Goal: Use online tool/utility: Use online tool/utility

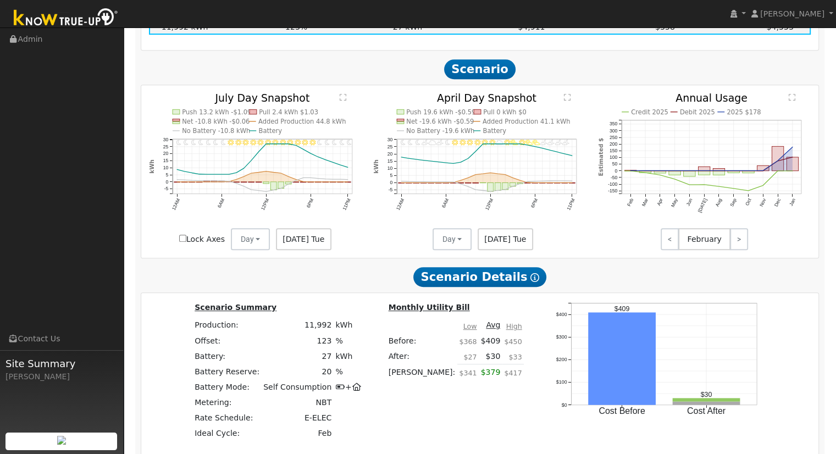
scroll to position [886, 0]
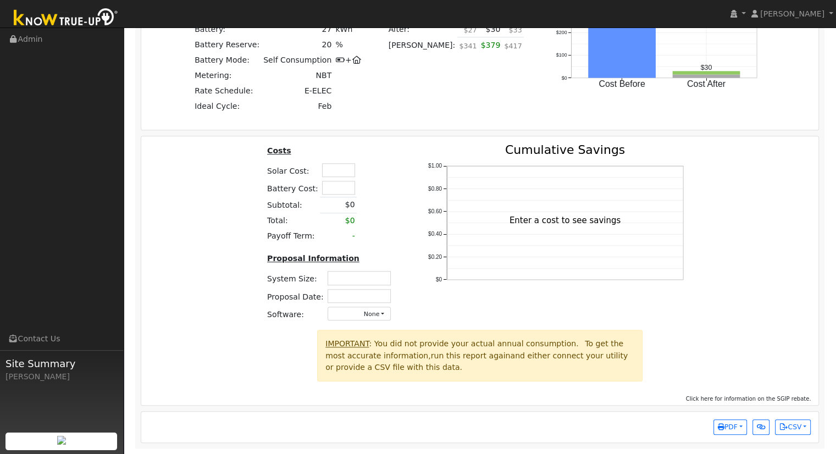
click at [330, 170] on input "text" at bounding box center [338, 170] width 33 height 14
type input "$46,000"
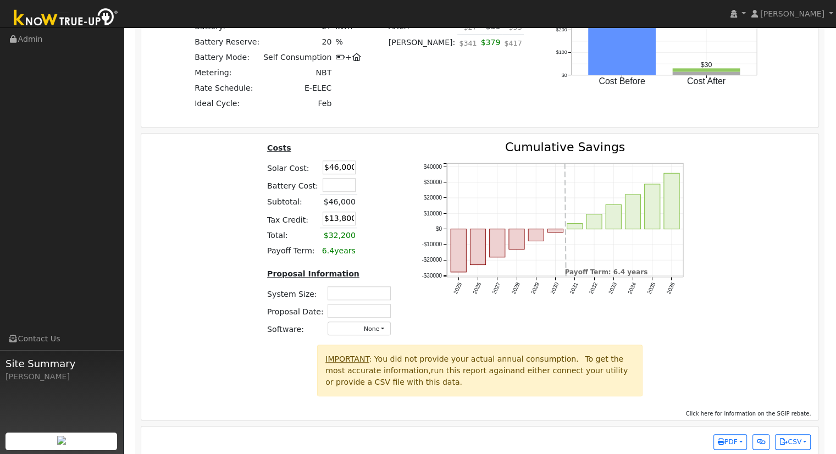
click at [344, 299] on input "text" at bounding box center [359, 293] width 63 height 14
type input "1"
type input "10.25"
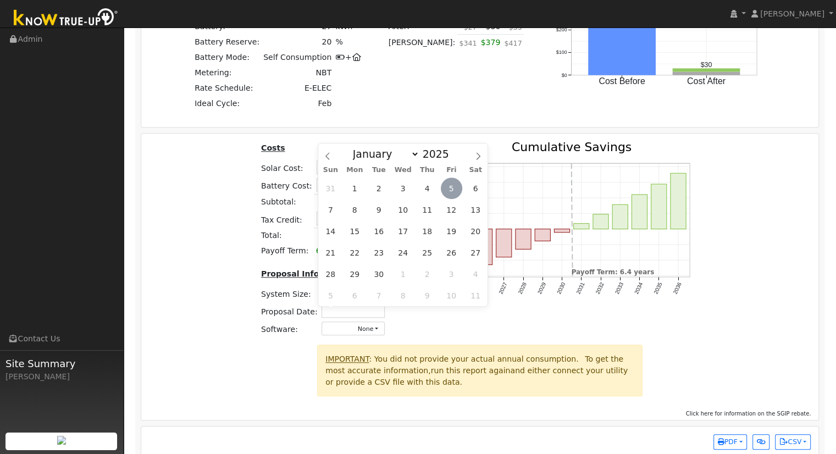
click at [451, 190] on span "5" at bounding box center [451, 188] width 21 height 21
type input "[DATE]"
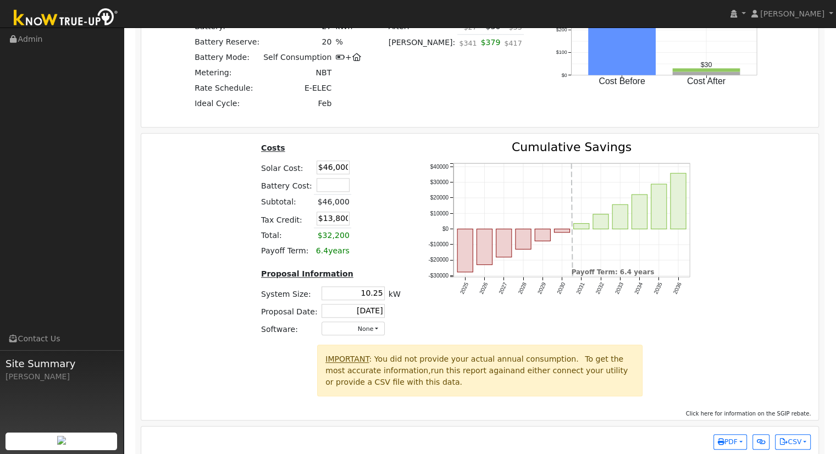
click at [763, 247] on div "Costs Solar Cost: $46,000 Battery Cost: Subtotal: $46,000 Tax Credit: $13,800 T…" at bounding box center [480, 242] width 686 height 203
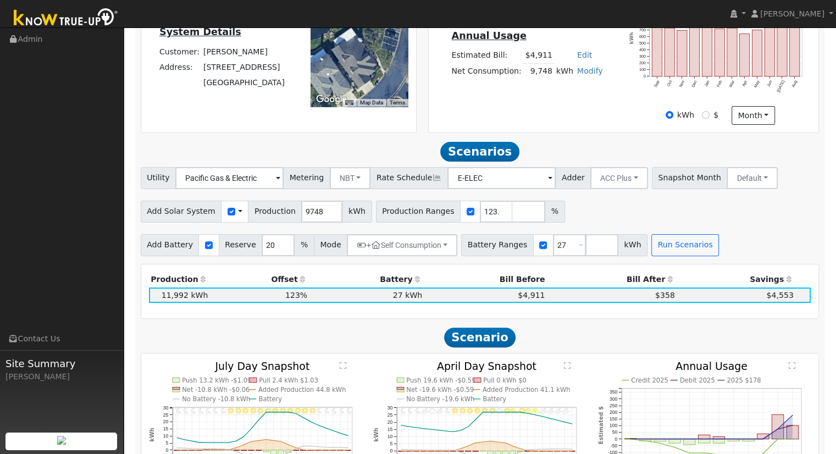
scroll to position [275, 0]
